Goal: Transaction & Acquisition: Purchase product/service

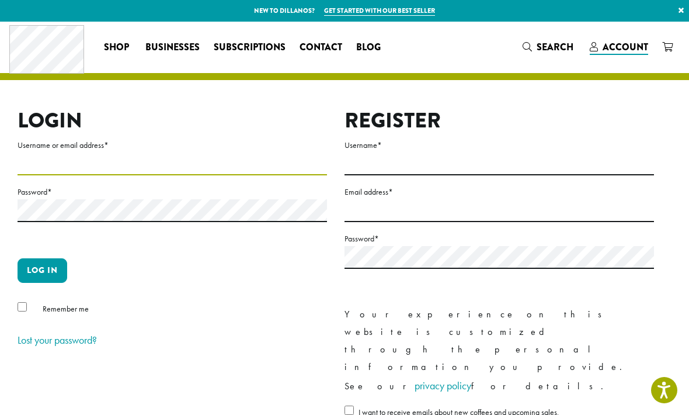
type input "**********"
click at [42, 270] on button "Log in" at bounding box center [43, 270] width 50 height 25
click at [54, 273] on button "Log in" at bounding box center [43, 270] width 50 height 25
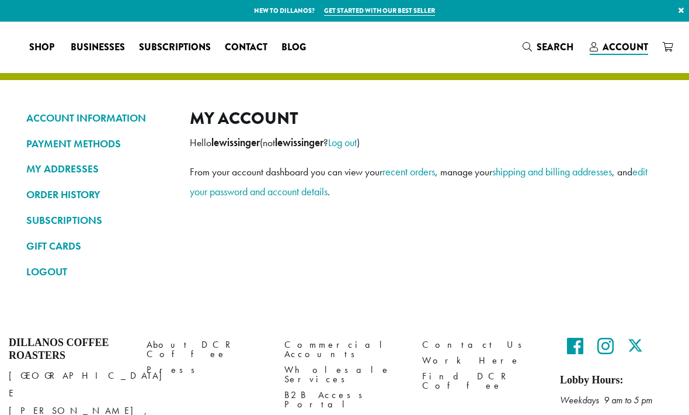
click at [27, 308] on div "ACCOUNT INFORMATION PAYMENT METHODS MY ADDRESSES ORDER HISTORY SUBSCRIPTIONS GI…" at bounding box center [344, 170] width 689 height 297
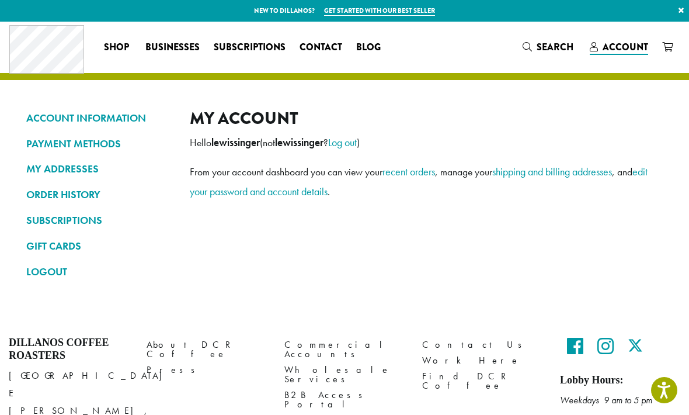
click at [618, 48] on span "Account" at bounding box center [626, 46] width 46 height 13
click at [78, 195] on link "ORDER HISTORY" at bounding box center [99, 194] width 146 height 20
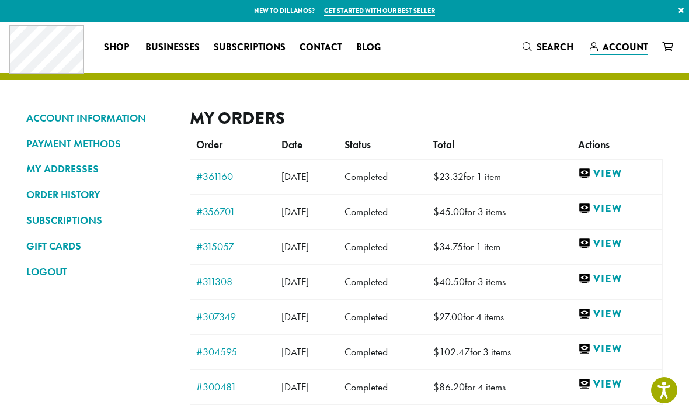
click at [628, 204] on link "View" at bounding box center [617, 208] width 78 height 15
click at [624, 208] on link "View" at bounding box center [617, 208] width 78 height 15
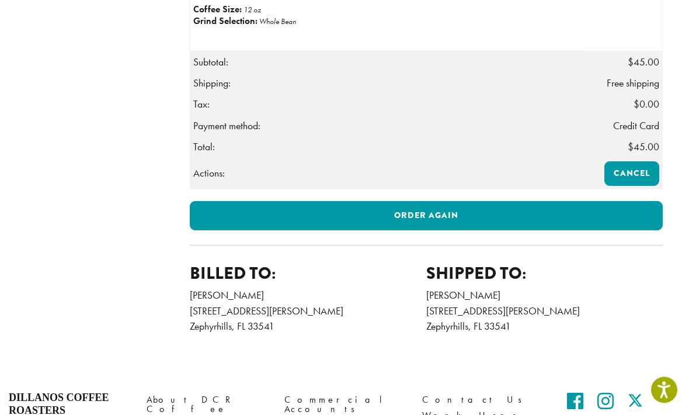
scroll to position [377, 0]
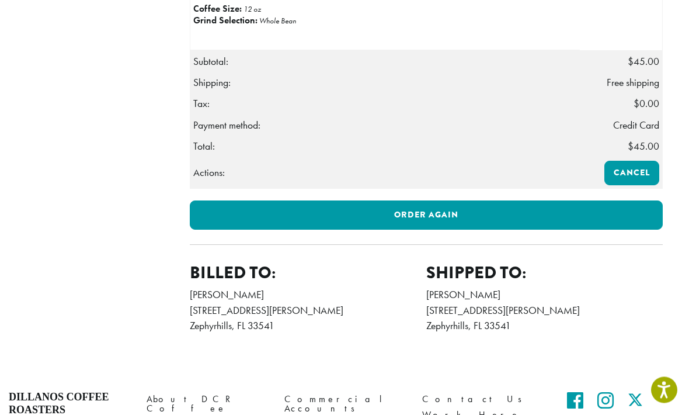
click at [625, 225] on link "Order again" at bounding box center [426, 215] width 473 height 29
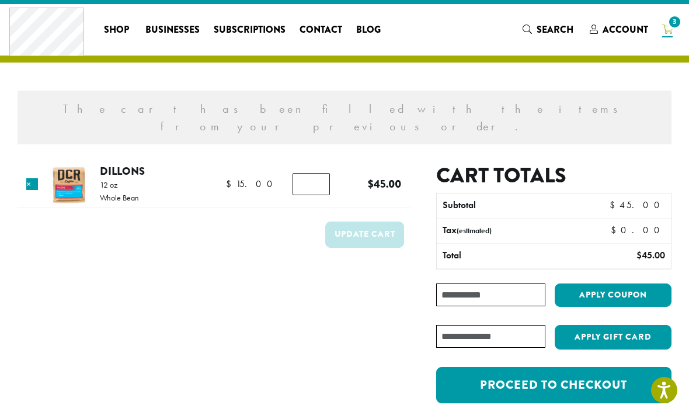
scroll to position [18, 0]
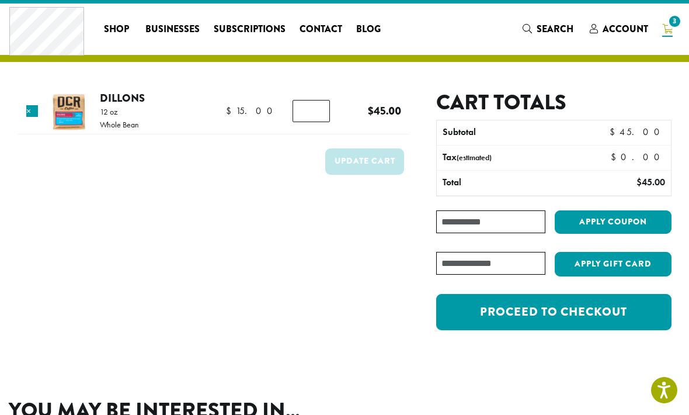
click at [625, 309] on link "Proceed to checkout" at bounding box center [553, 312] width 235 height 36
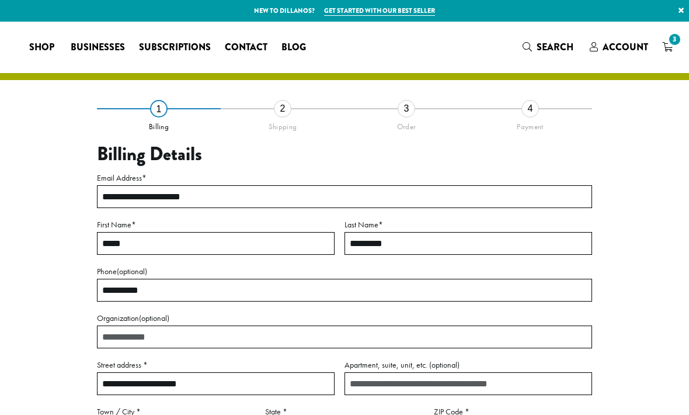
select select "**"
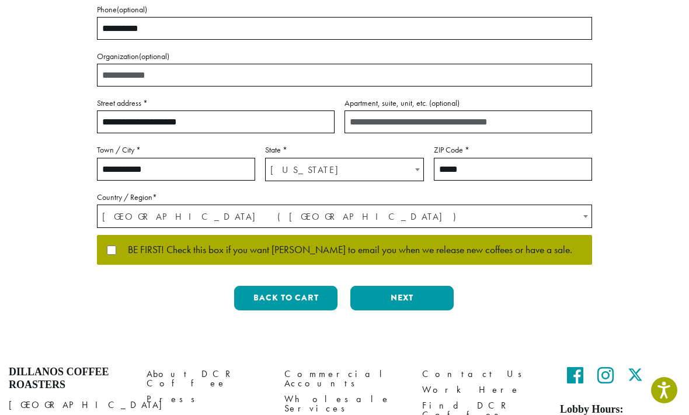
scroll to position [262, 0]
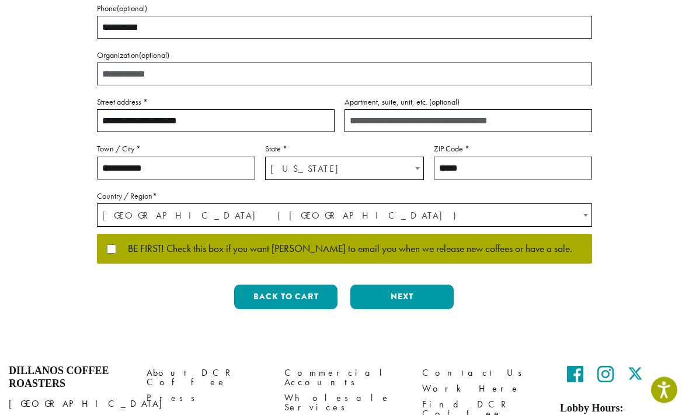
click at [118, 244] on span "BE FIRST! Check this box if you want [PERSON_NAME] to email you when we release…" at bounding box center [344, 249] width 456 height 11
click at [384, 300] on button "Next" at bounding box center [401, 297] width 103 height 25
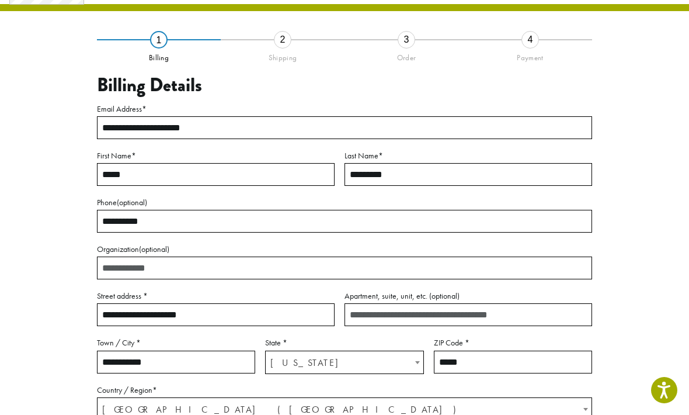
scroll to position [49, 0]
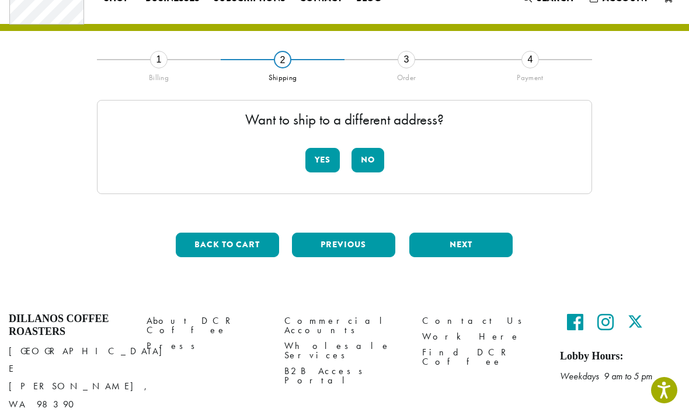
click at [368, 163] on button "No" at bounding box center [367, 160] width 33 height 25
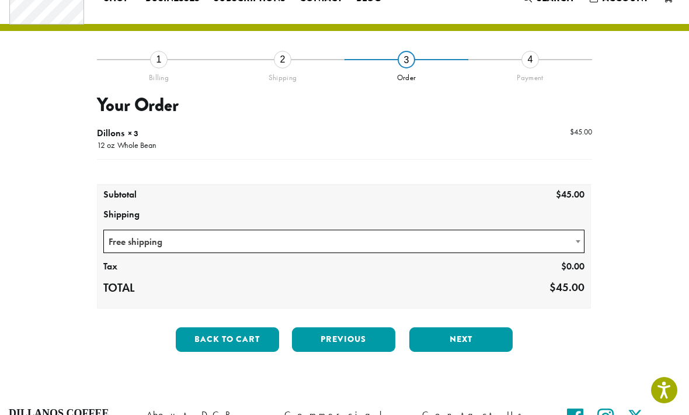
click at [582, 243] on span at bounding box center [578, 241] width 12 height 23
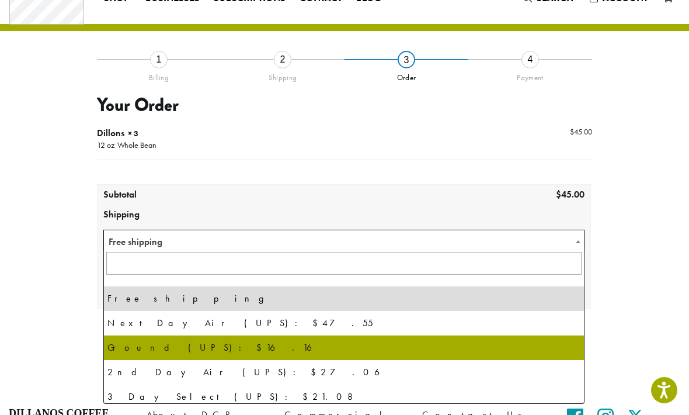
select select "********"
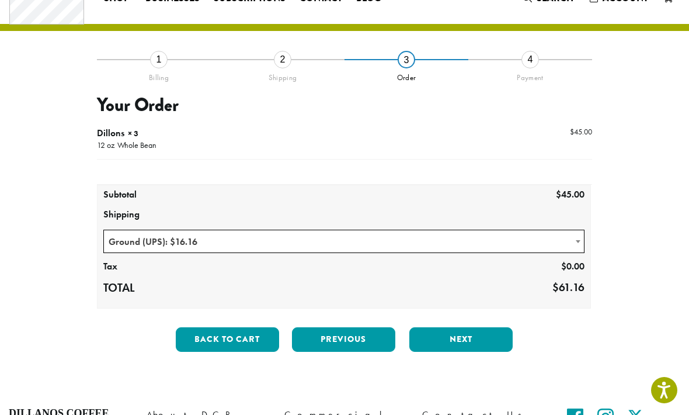
click at [575, 244] on span at bounding box center [578, 241] width 12 height 23
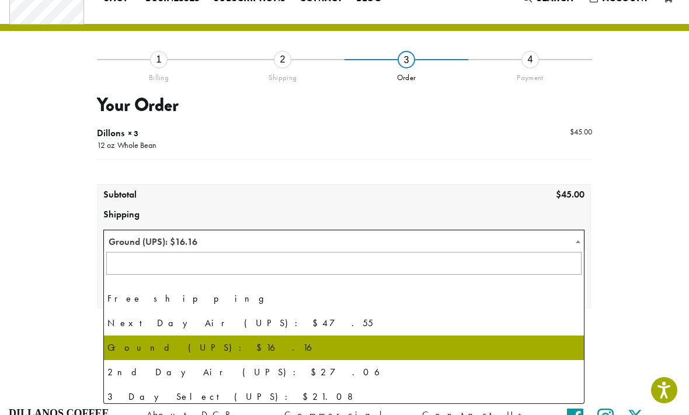
scroll to position [0, 0]
select select "**********"
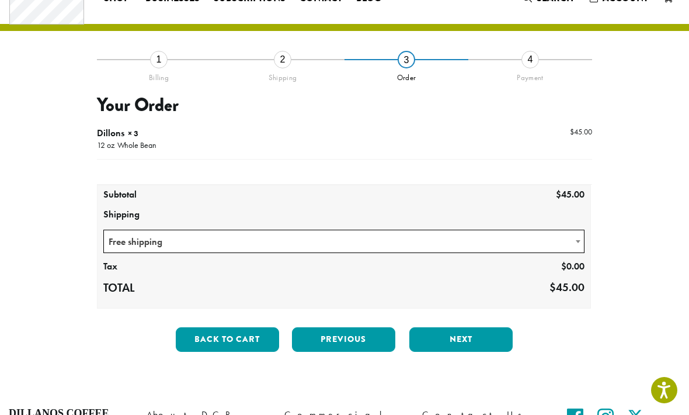
click at [466, 344] on button "Next" at bounding box center [460, 339] width 103 height 25
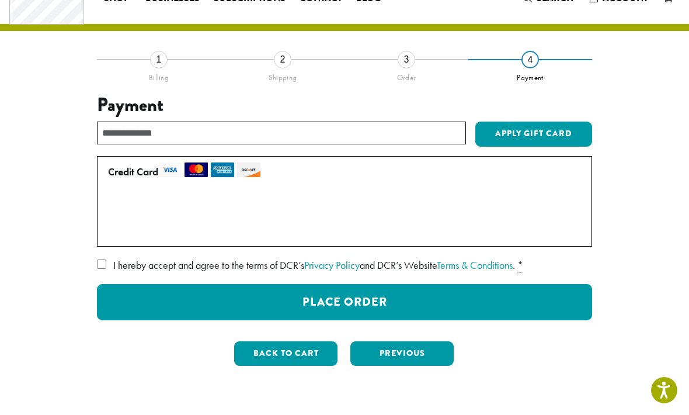
click at [105, 256] on label "I hereby accept and agree to the terms of DCR’s Privacy Policy and DCR’s Websit…" at bounding box center [344, 265] width 495 height 19
click at [375, 302] on button "Place Order" at bounding box center [344, 302] width 495 height 36
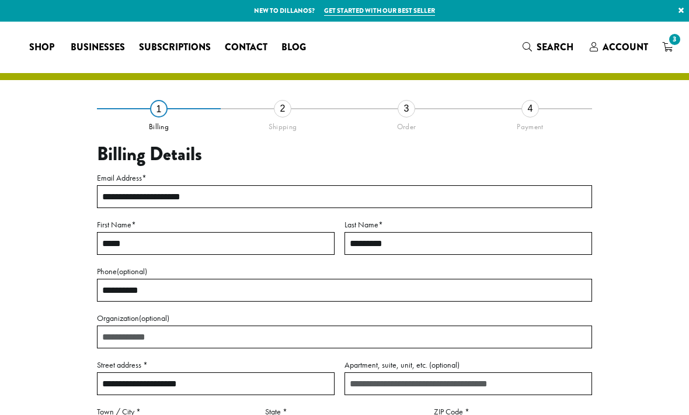
select select "**"
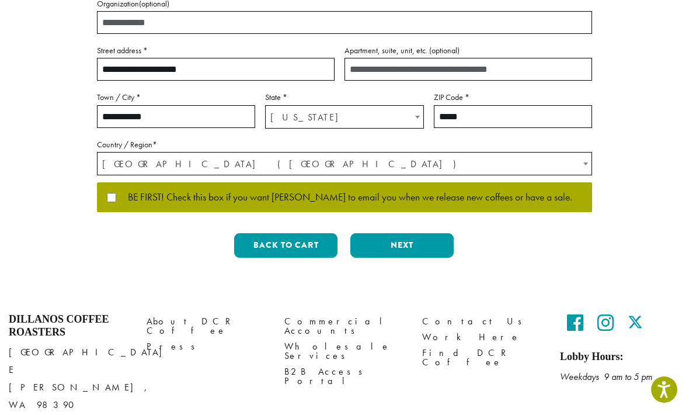
scroll to position [307, 0]
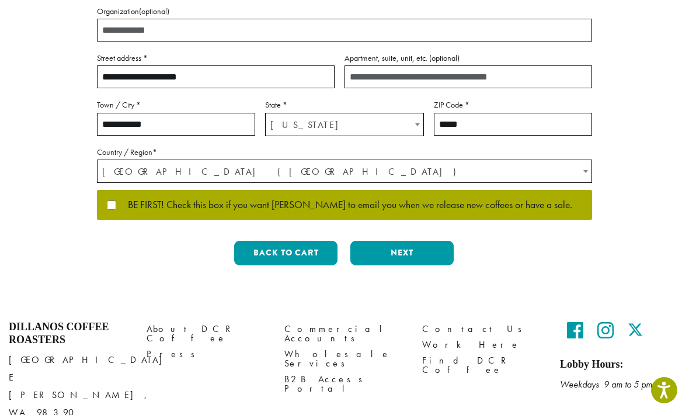
click at [126, 201] on span "BE FIRST! Check this box if you want Dillanos to email you when we release new …" at bounding box center [344, 205] width 456 height 11
click at [426, 249] on button "Next" at bounding box center [401, 253] width 103 height 25
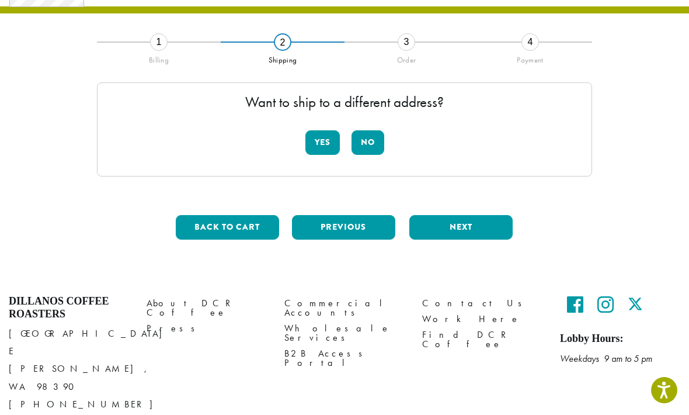
scroll to position [49, 0]
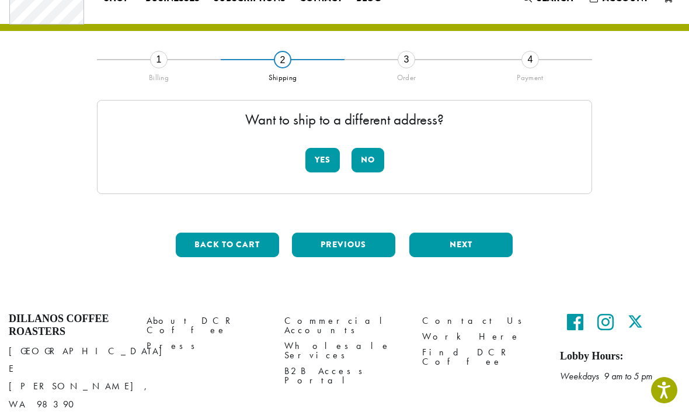
click at [372, 157] on button "No" at bounding box center [367, 160] width 33 height 25
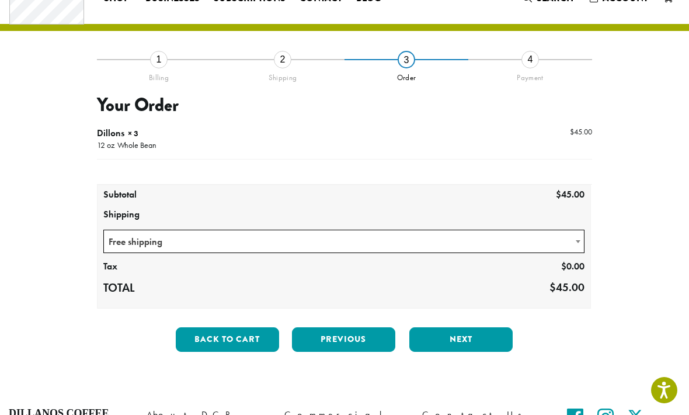
click at [469, 341] on button "Next" at bounding box center [460, 339] width 103 height 25
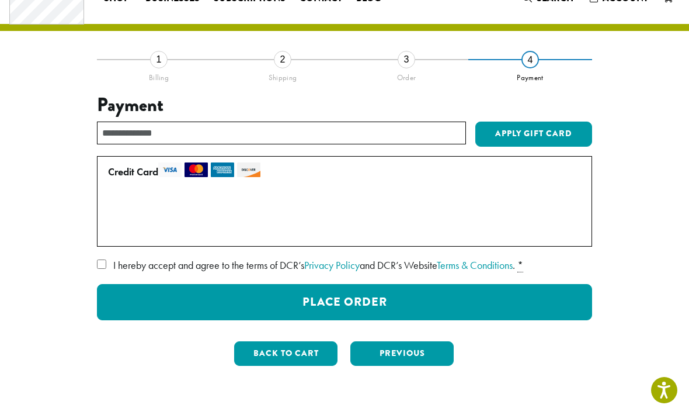
click at [115, 232] on label "Use a new card" at bounding box center [342, 230] width 468 height 19
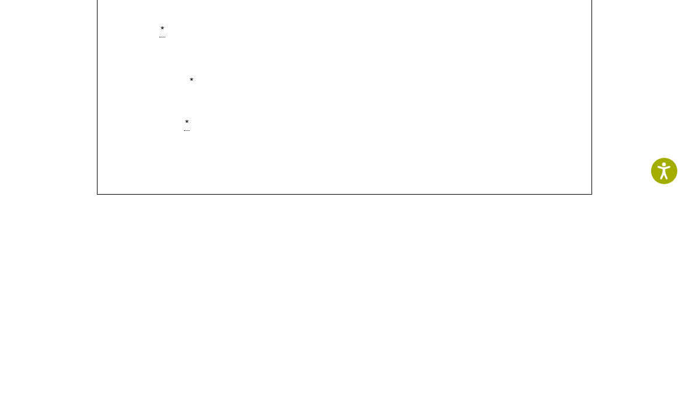
click at [116, 387] on label "Securely Save to Account" at bounding box center [167, 393] width 103 height 13
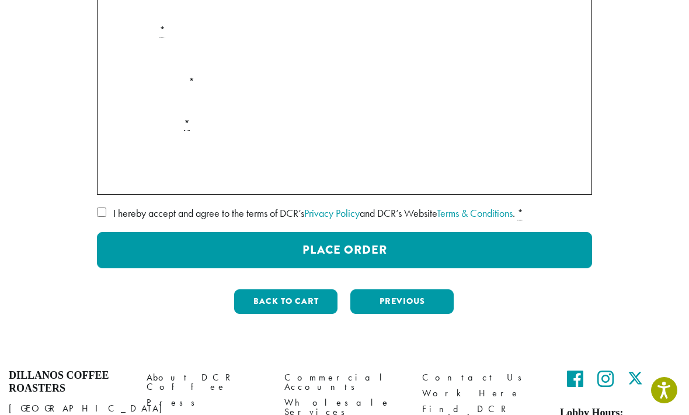
click at [450, 257] on button "Place Order" at bounding box center [344, 250] width 495 height 36
